Goal: Task Accomplishment & Management: Manage account settings

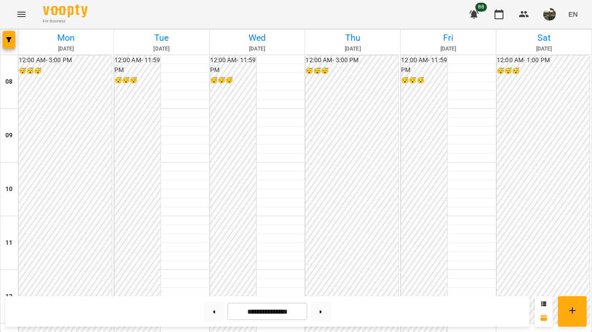
scroll to position [461, 0]
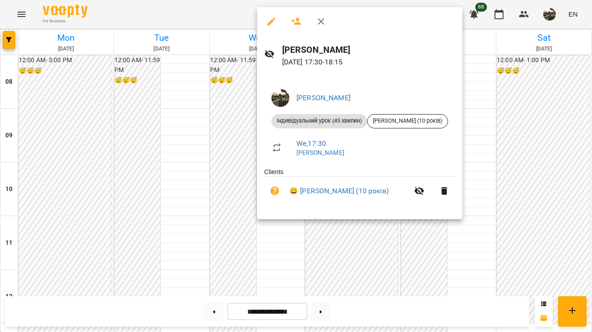
click at [213, 142] on div at bounding box center [296, 166] width 592 height 332
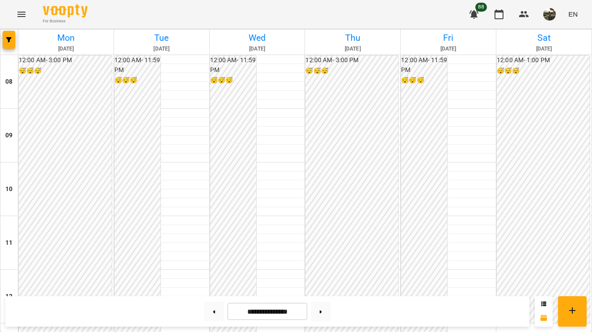
scroll to position [392, 0]
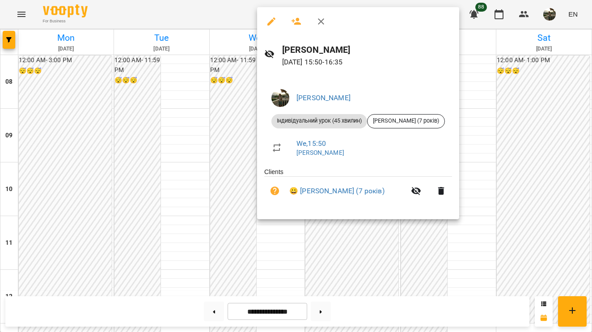
click at [223, 134] on div at bounding box center [296, 166] width 592 height 332
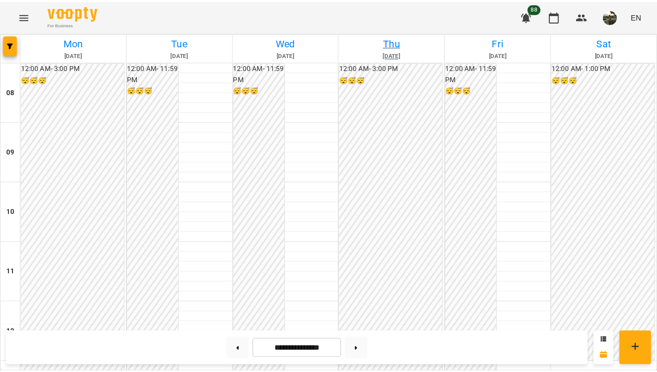
scroll to position [420, 0]
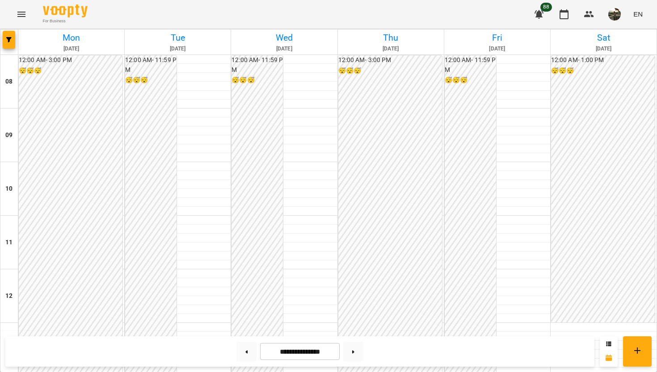
scroll to position [346, 0]
drag, startPoint x: 121, startPoint y: 92, endPoint x: 112, endPoint y: 188, distance: 96.5
drag, startPoint x: 118, startPoint y: 192, endPoint x: 136, endPoint y: 190, distance: 18.0
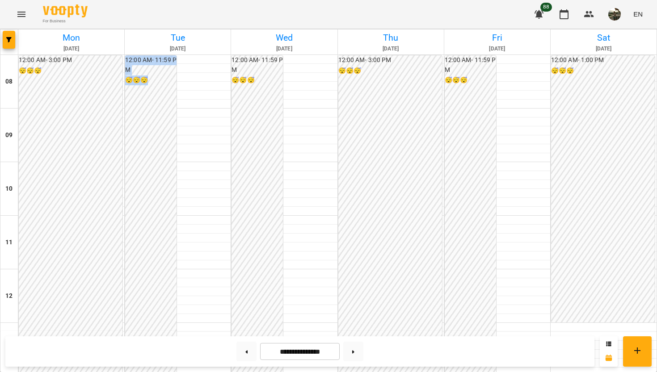
scroll to position [0, 0]
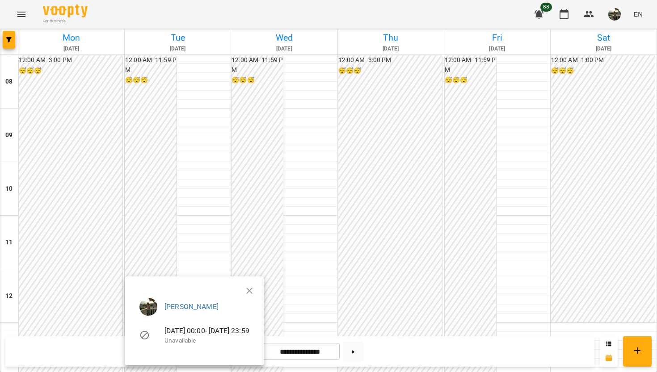
click at [257, 293] on ul "[PERSON_NAME] [DATE] 00:00 - [DATE] 23:59 Unavailable" at bounding box center [194, 323] width 124 height 64
click at [253, 289] on icon "button" at bounding box center [249, 291] width 6 height 6
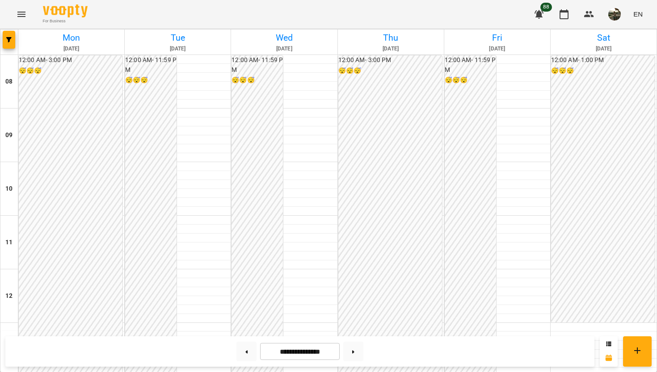
scroll to position [359, 0]
drag, startPoint x: 518, startPoint y: 191, endPoint x: 469, endPoint y: 186, distance: 49.4
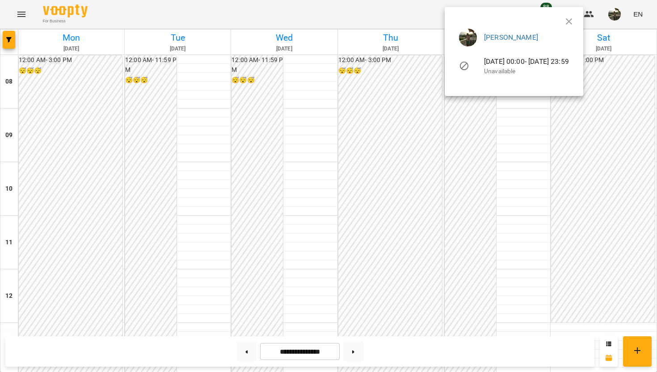
click at [469, 186] on div at bounding box center [328, 186] width 657 height 372
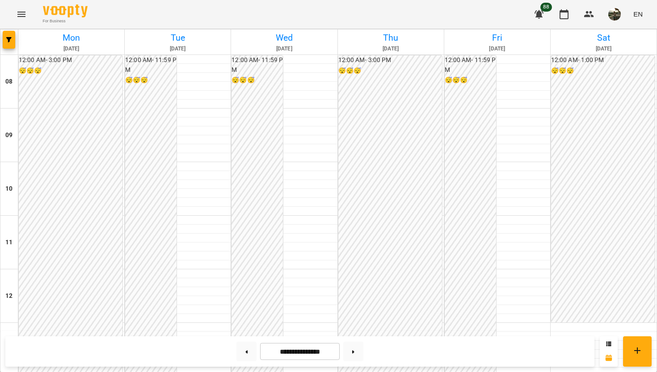
scroll to position [332, 0]
drag, startPoint x: 609, startPoint y: 158, endPoint x: 551, endPoint y: 157, distance: 57.2
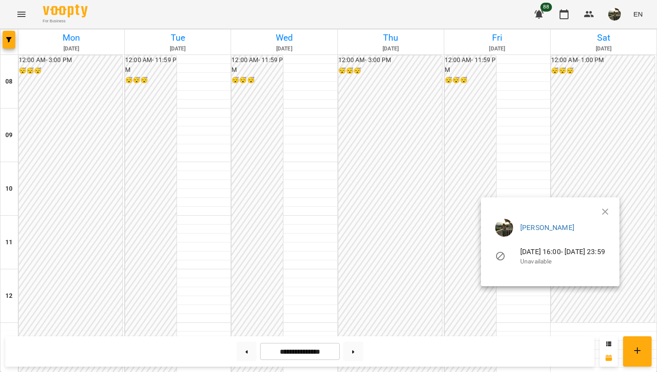
click at [609, 211] on icon "button" at bounding box center [605, 212] width 6 height 6
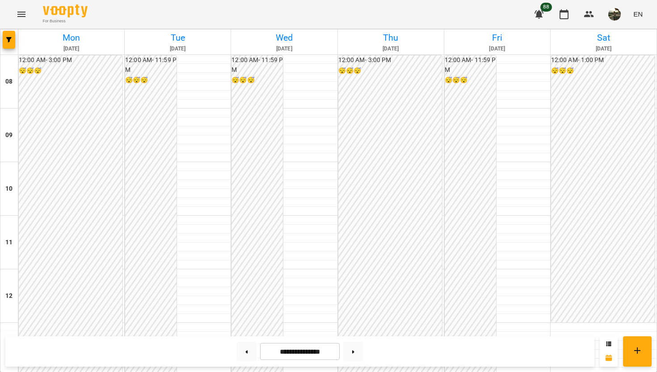
scroll to position [420, 0]
